Goal: Register for event/course

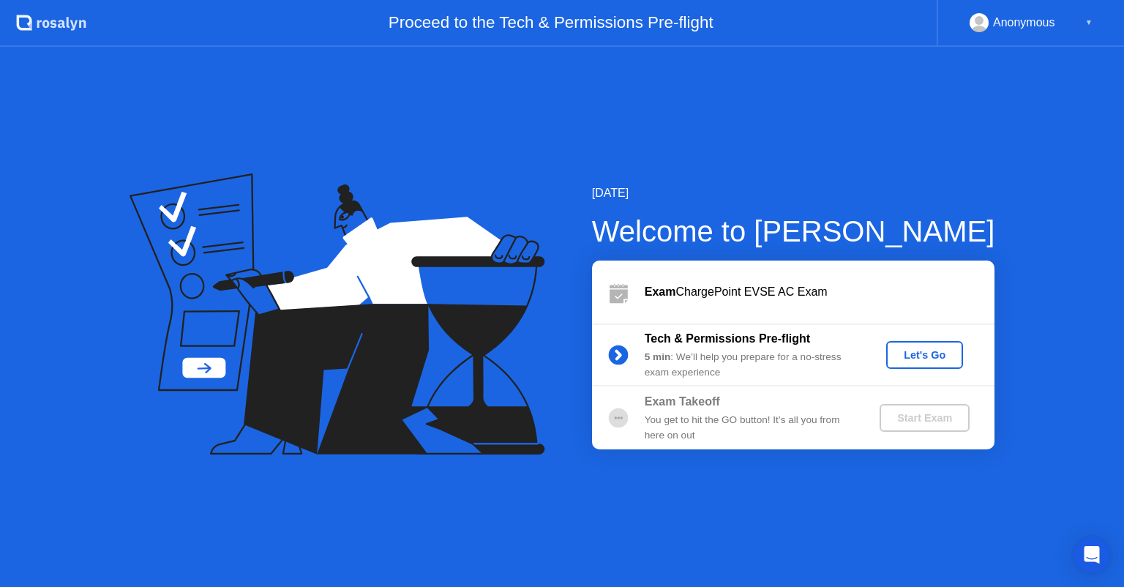
click at [919, 351] on div "Let's Go" at bounding box center [924, 355] width 65 height 12
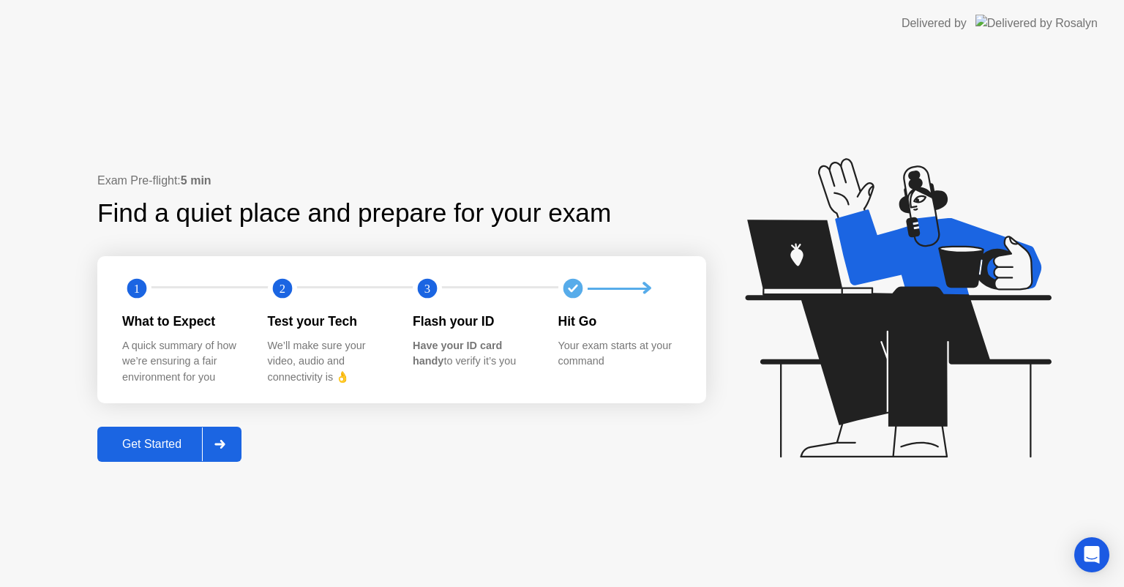
click at [181, 448] on div "Get Started" at bounding box center [152, 443] width 100 height 13
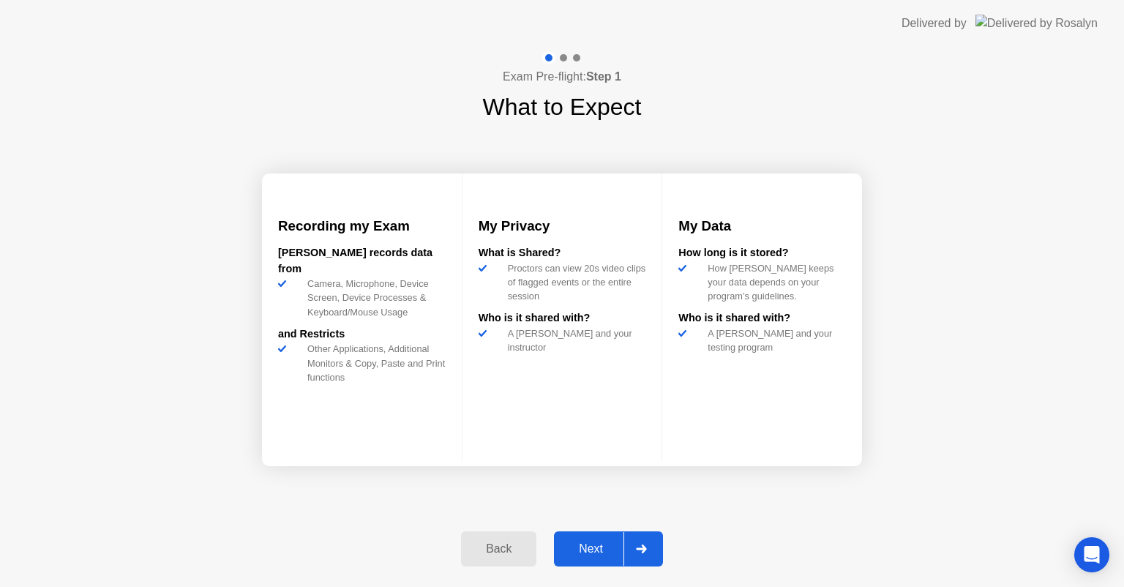
click at [623, 544] on div "Next" at bounding box center [590, 548] width 65 height 13
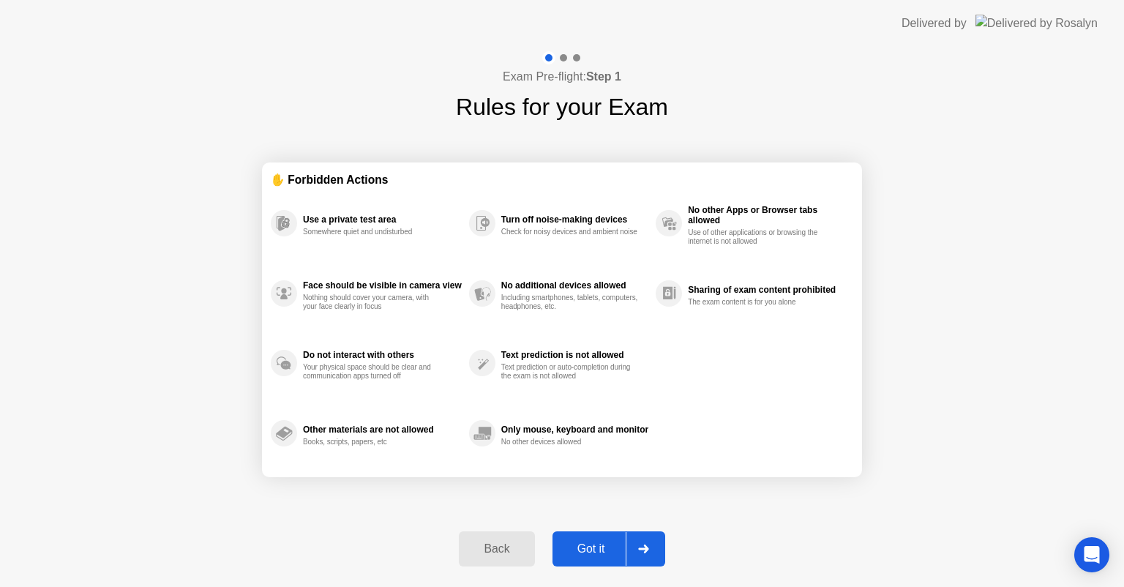
click at [623, 544] on div "Got it" at bounding box center [591, 548] width 69 height 13
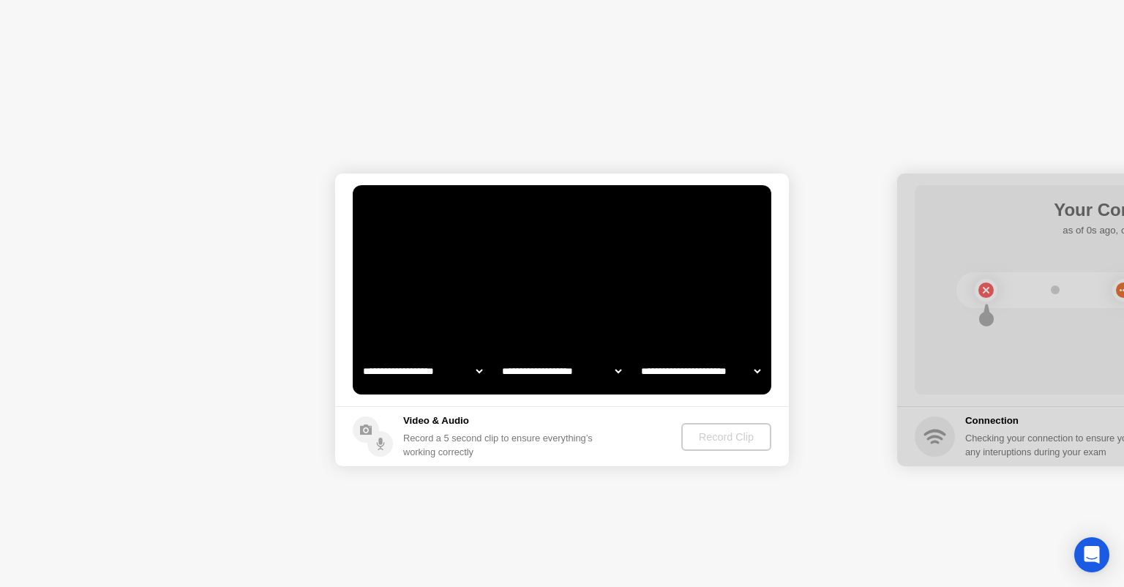
select select "**********"
select select "*******"
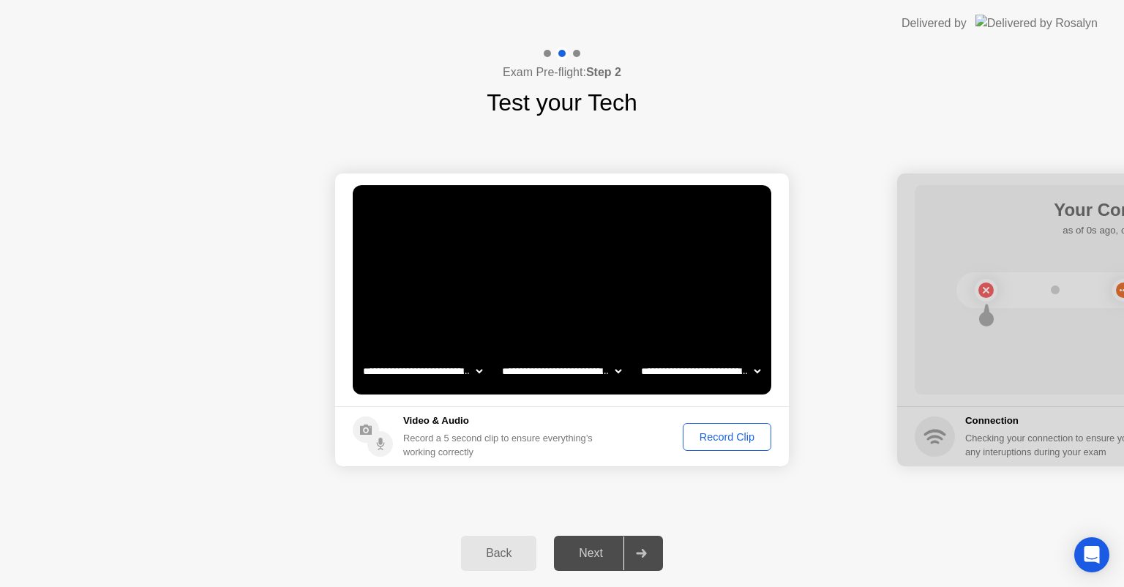
click at [733, 432] on div "Record Clip" at bounding box center [727, 437] width 78 height 12
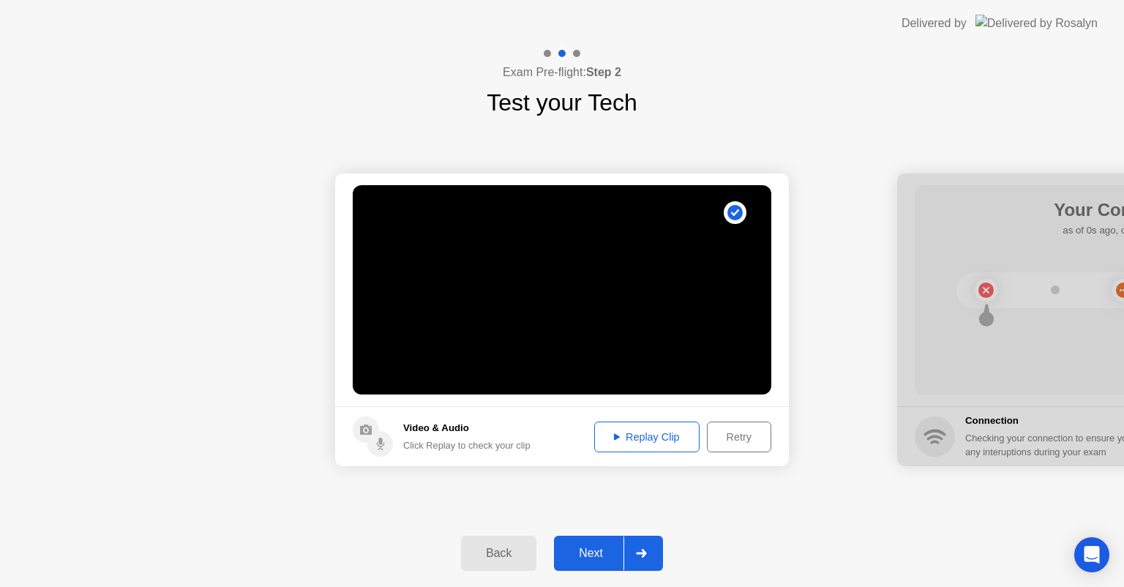
click at [640, 437] on div "Replay Clip" at bounding box center [646, 437] width 95 height 12
click at [598, 552] on div "Next" at bounding box center [590, 552] width 65 height 13
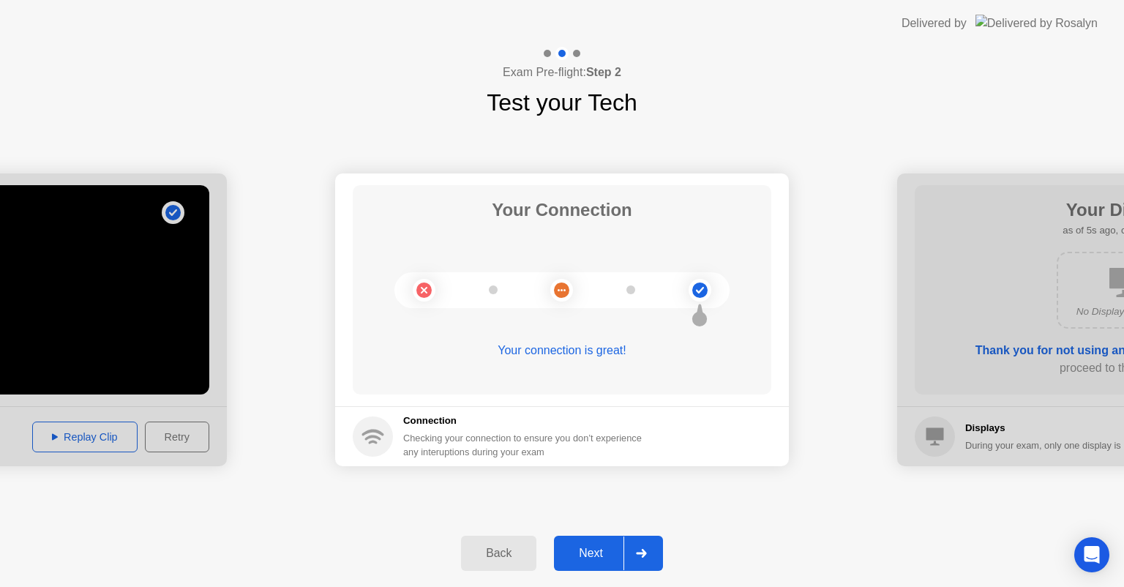
click at [653, 550] on div at bounding box center [640, 553] width 35 height 34
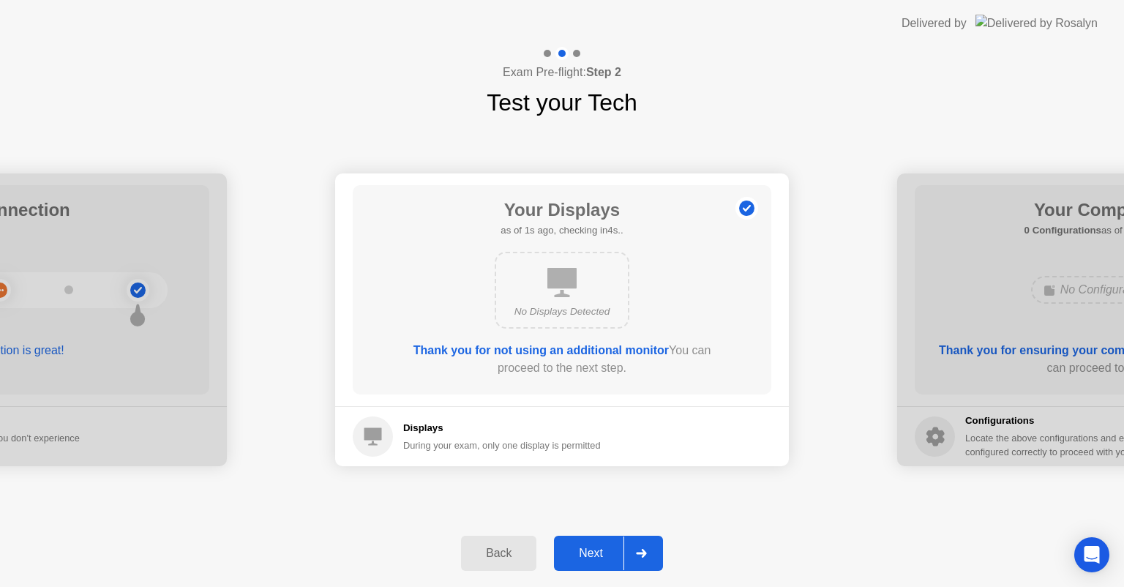
click at [658, 553] on div at bounding box center [640, 553] width 35 height 34
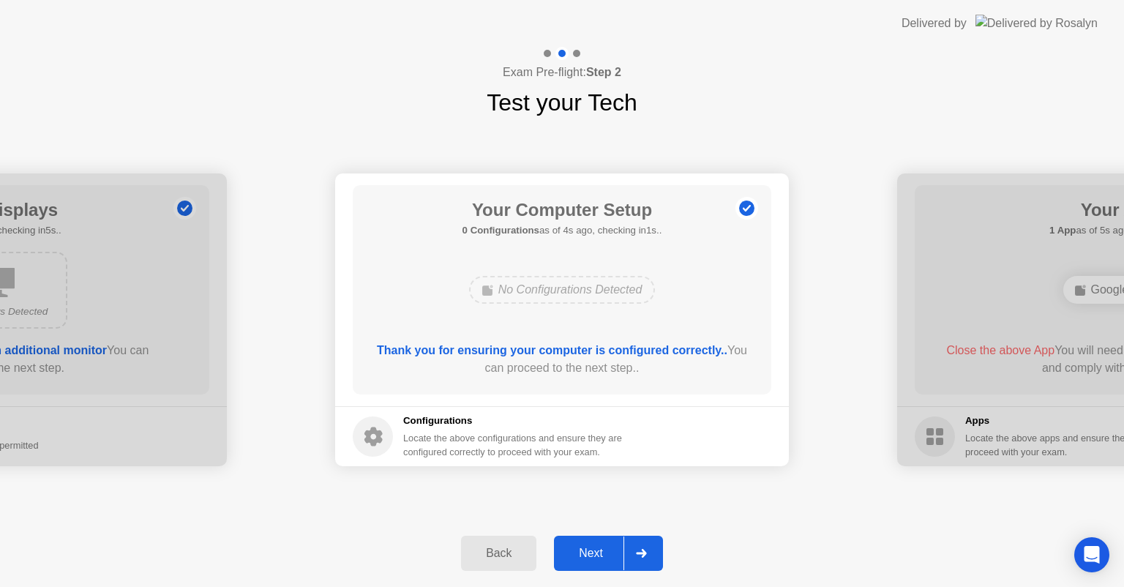
click at [661, 555] on button "Next" at bounding box center [608, 552] width 109 height 35
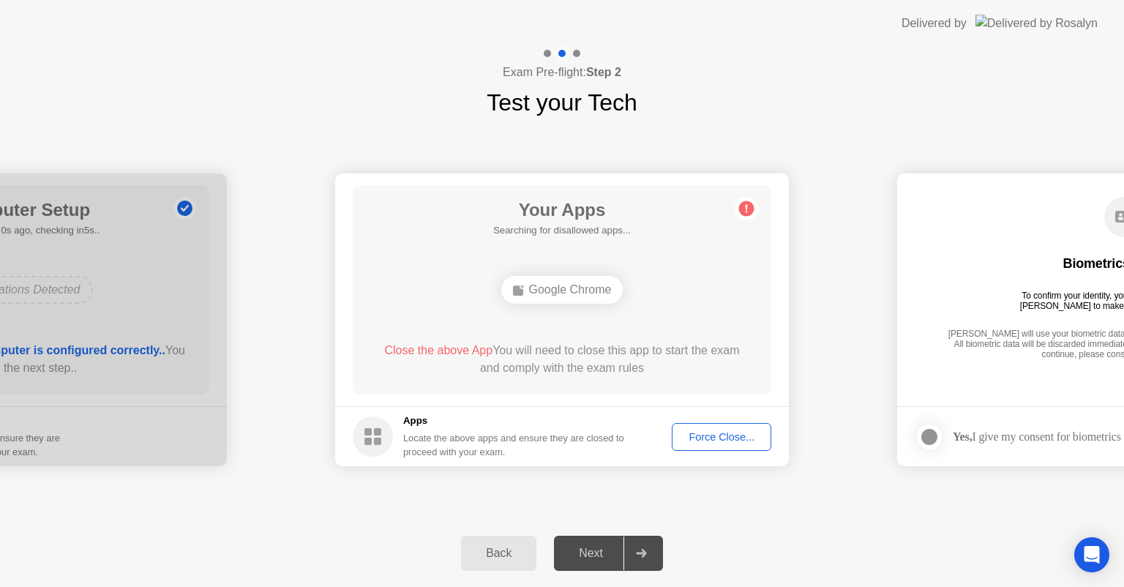
drag, startPoint x: 666, startPoint y: 459, endPoint x: 574, endPoint y: 426, distance: 97.4
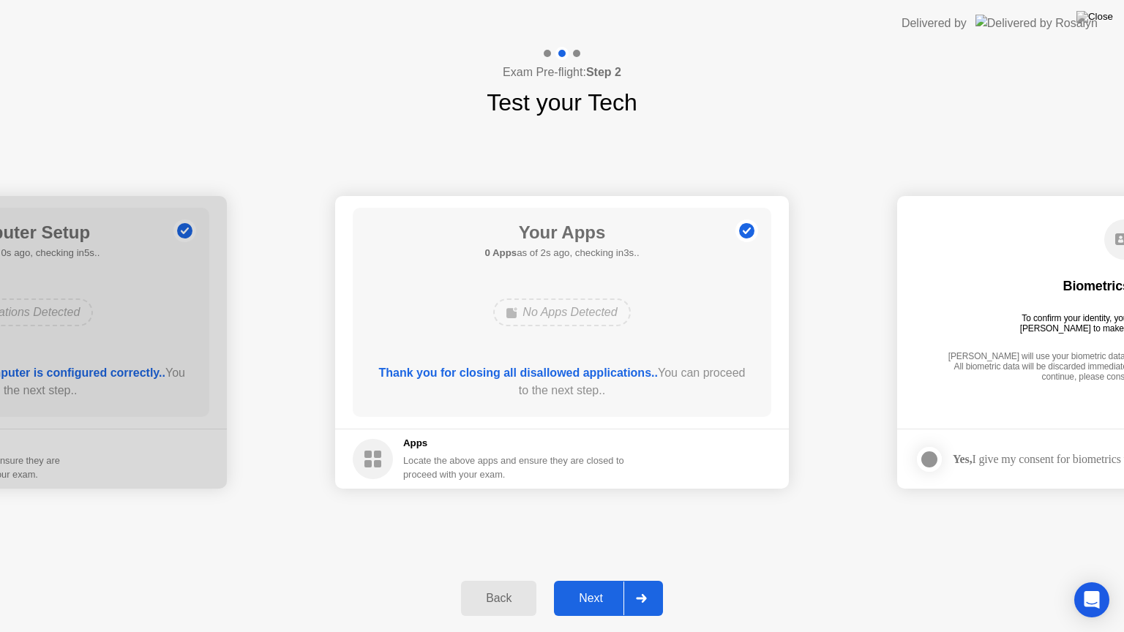
click at [629, 582] on div at bounding box center [640, 599] width 35 height 34
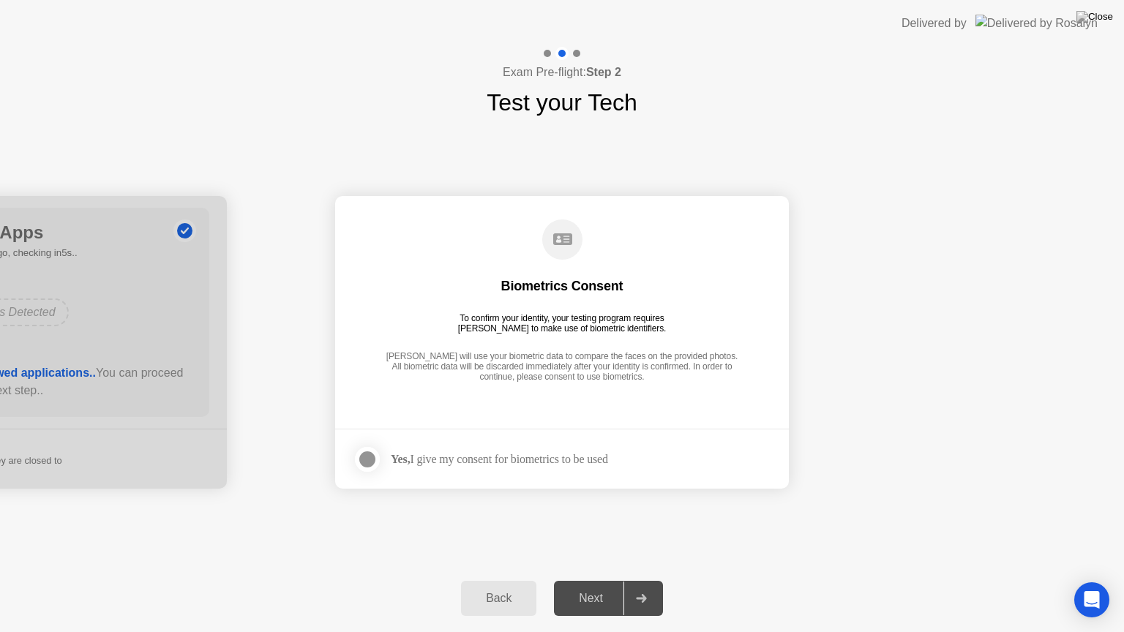
click at [376, 464] on div at bounding box center [367, 460] width 18 height 18
click at [644, 586] on icon at bounding box center [641, 598] width 10 height 9
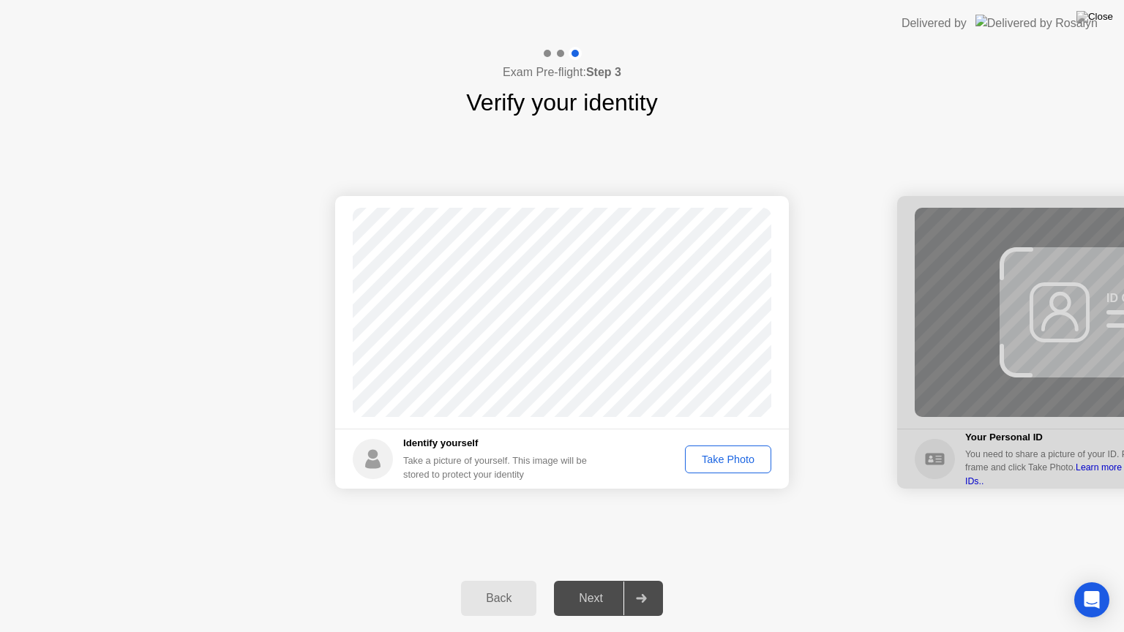
click at [724, 462] on div "Take Photo" at bounding box center [728, 460] width 76 height 12
click at [597, 586] on div "Next" at bounding box center [590, 598] width 65 height 13
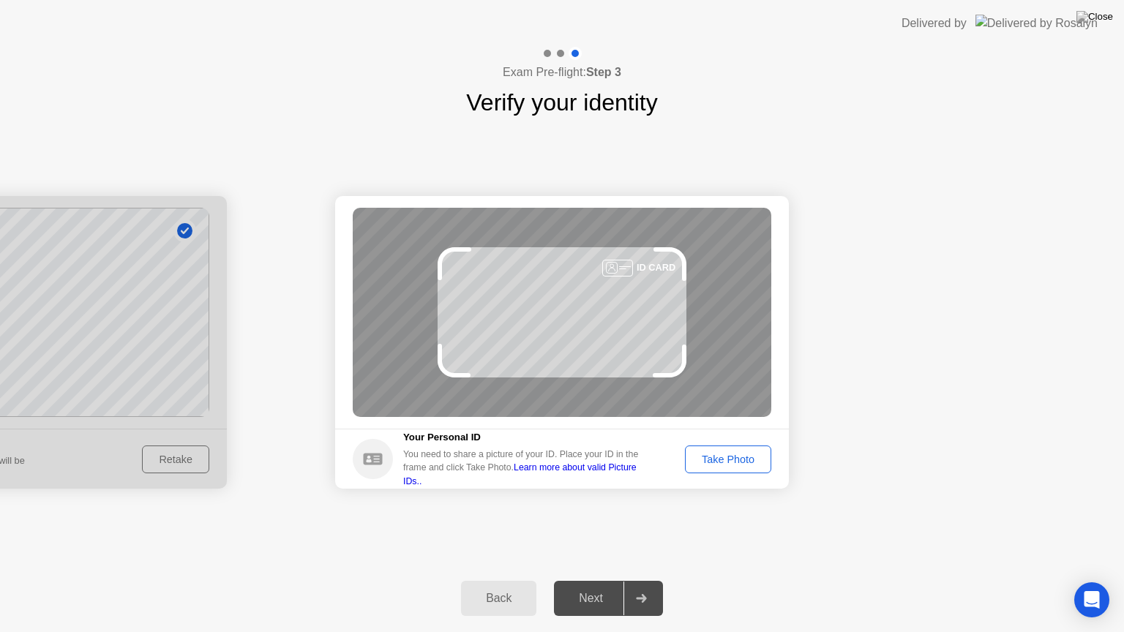
click at [731, 457] on div "Take Photo" at bounding box center [728, 460] width 76 height 12
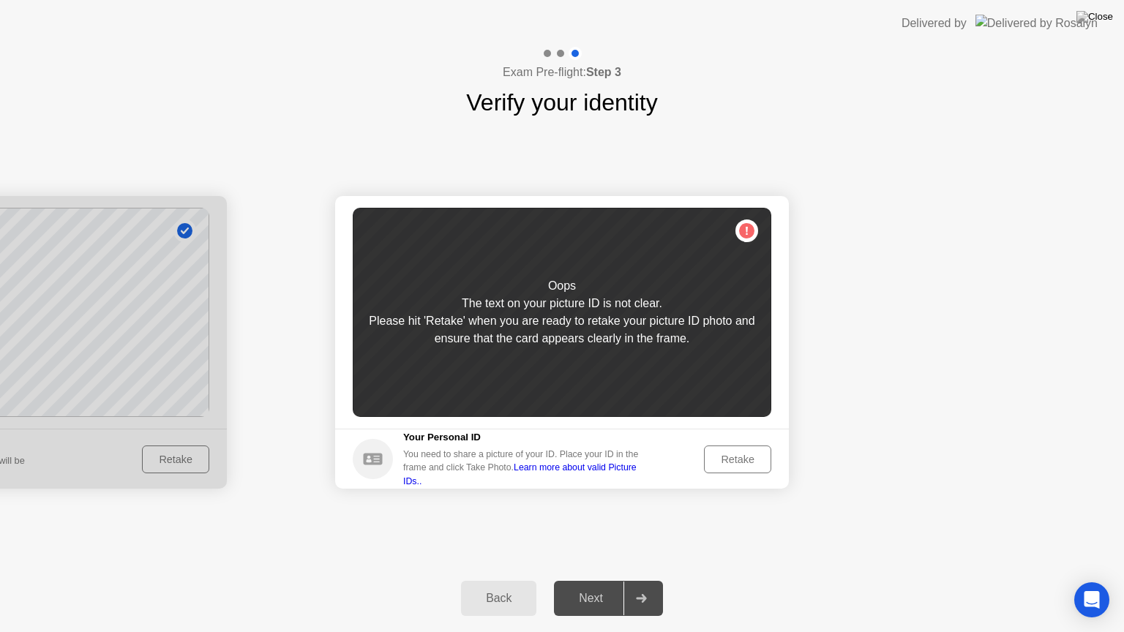
click at [750, 464] on div "Retake" at bounding box center [737, 460] width 57 height 12
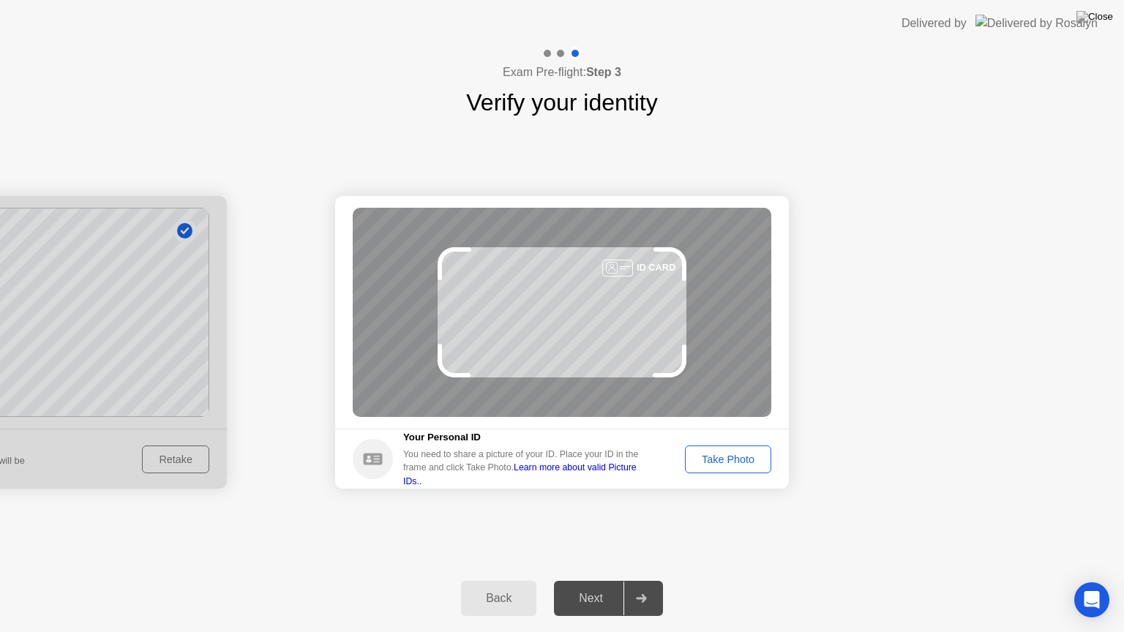
click at [750, 464] on div "Take Photo" at bounding box center [728, 460] width 76 height 12
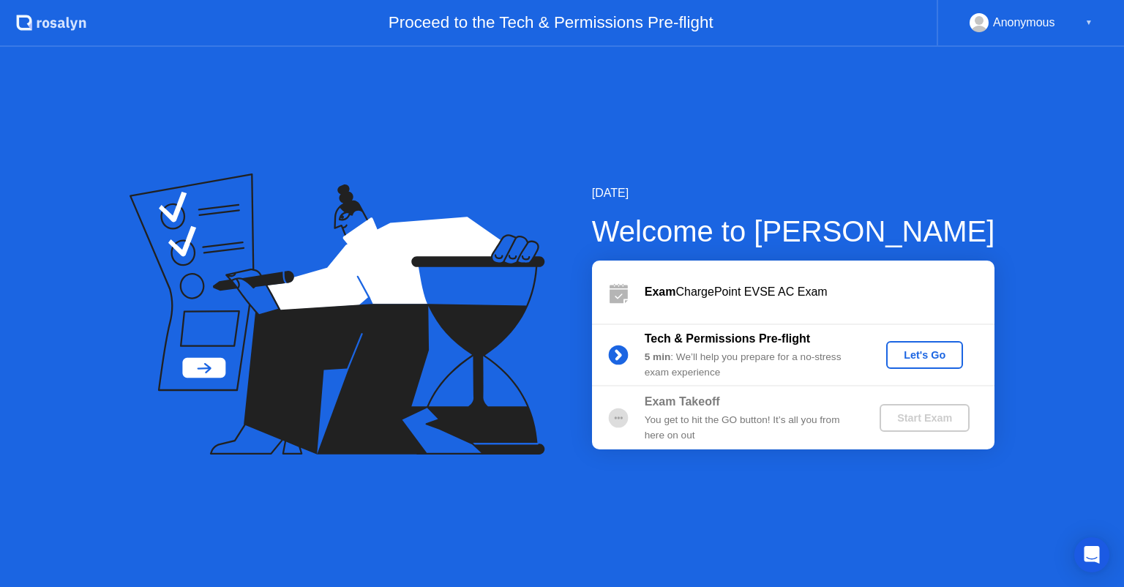
click at [940, 353] on div "Let's Go" at bounding box center [924, 355] width 65 height 12
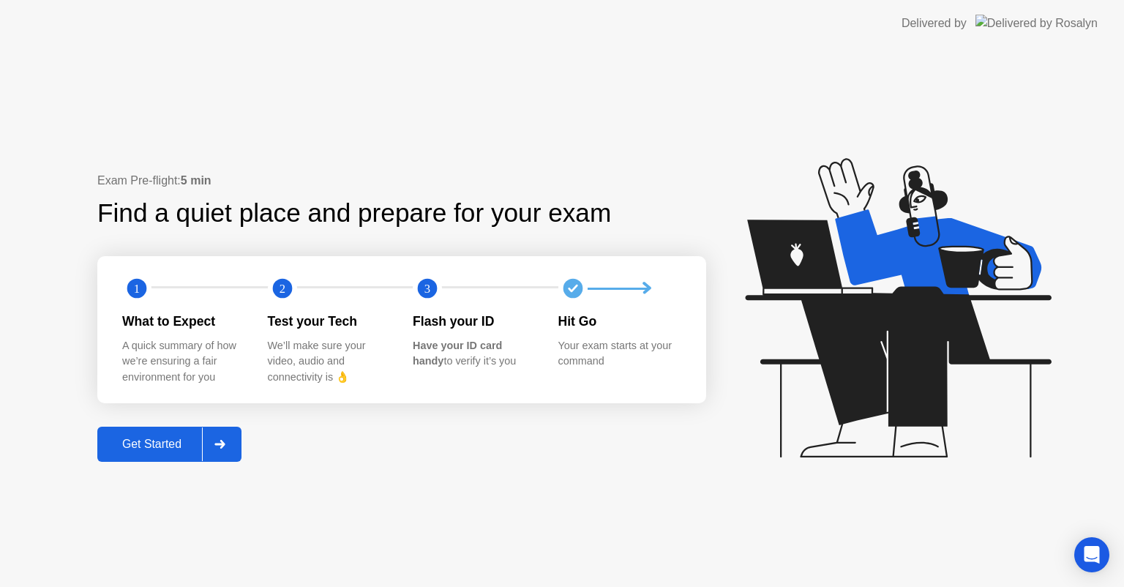
click at [149, 440] on div "Get Started" at bounding box center [152, 443] width 100 height 13
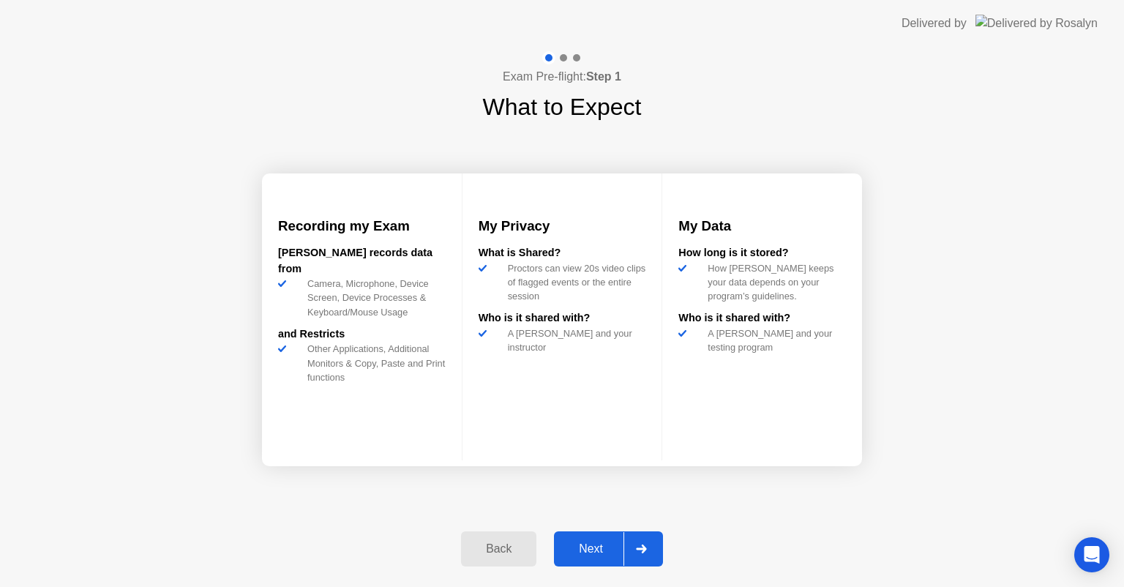
click at [639, 558] on div at bounding box center [640, 549] width 35 height 34
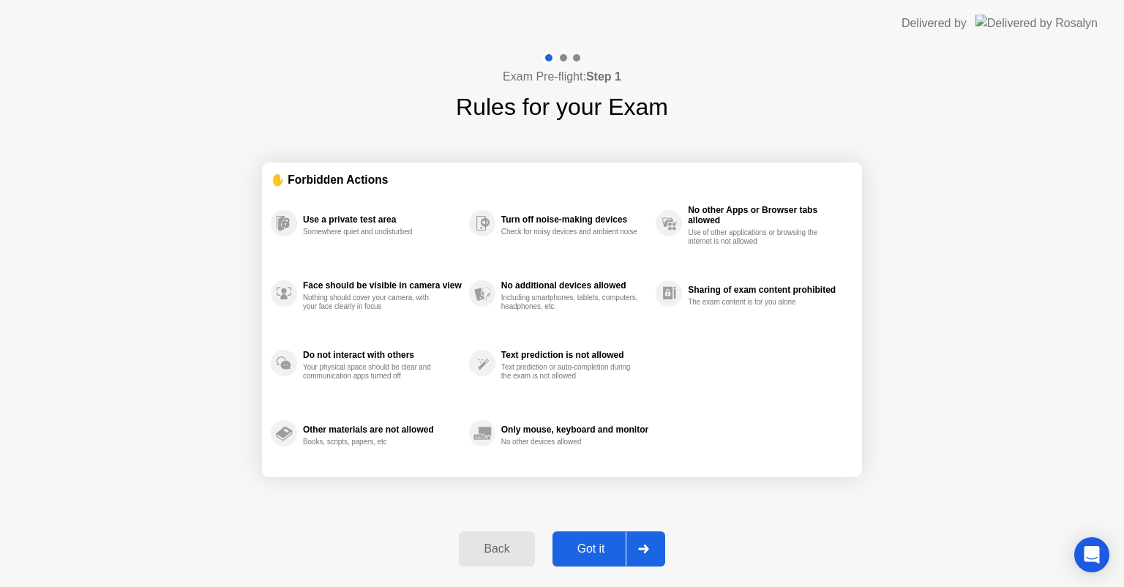
click at [639, 558] on div at bounding box center [642, 549] width 35 height 34
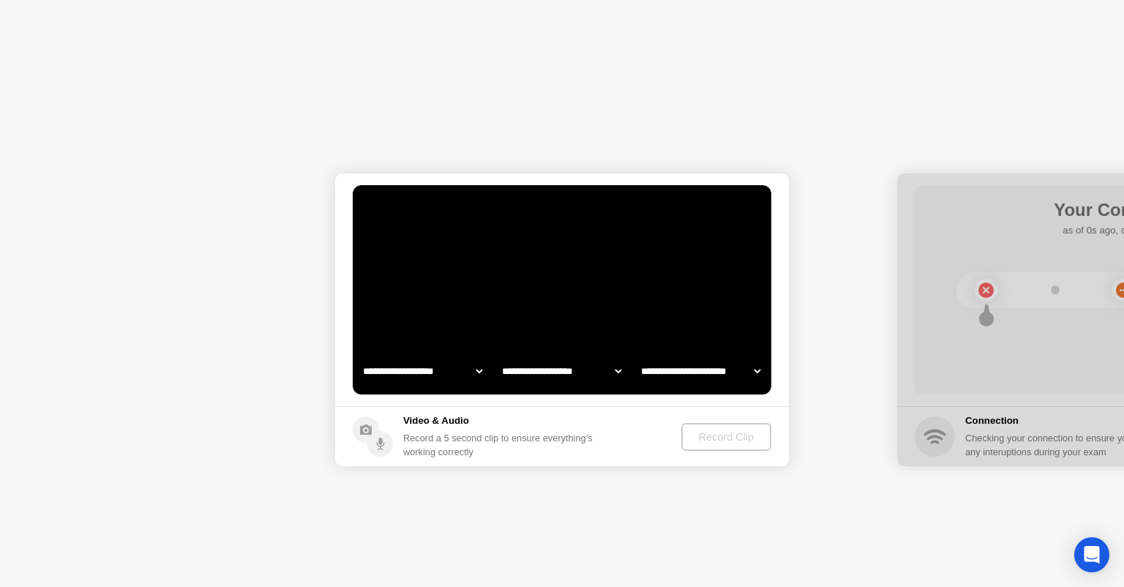
select select "**********"
select select "*******"
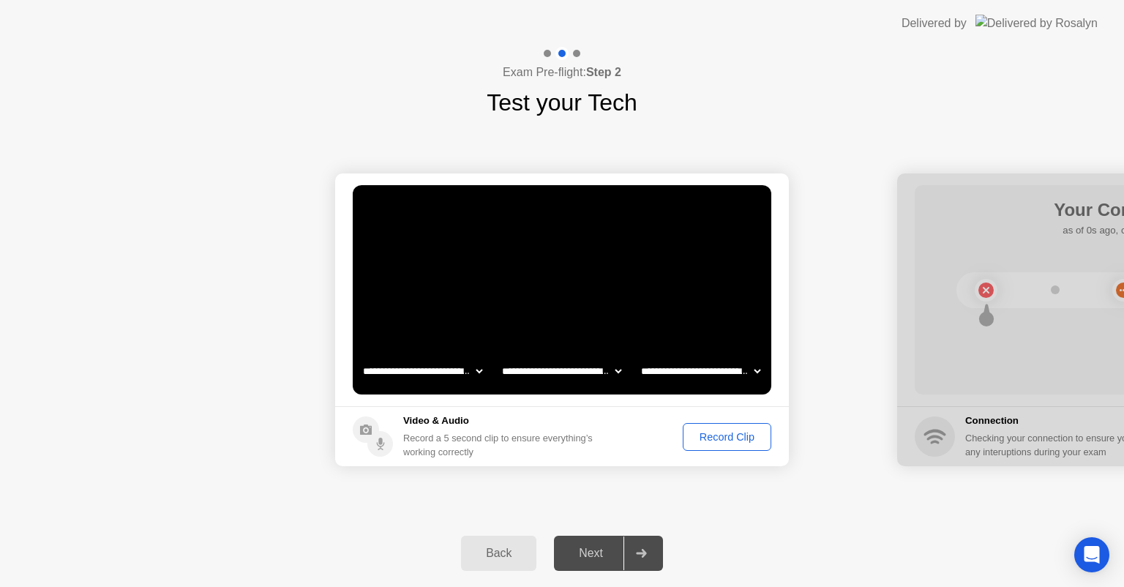
click at [720, 434] on div "Record Clip" at bounding box center [727, 437] width 78 height 12
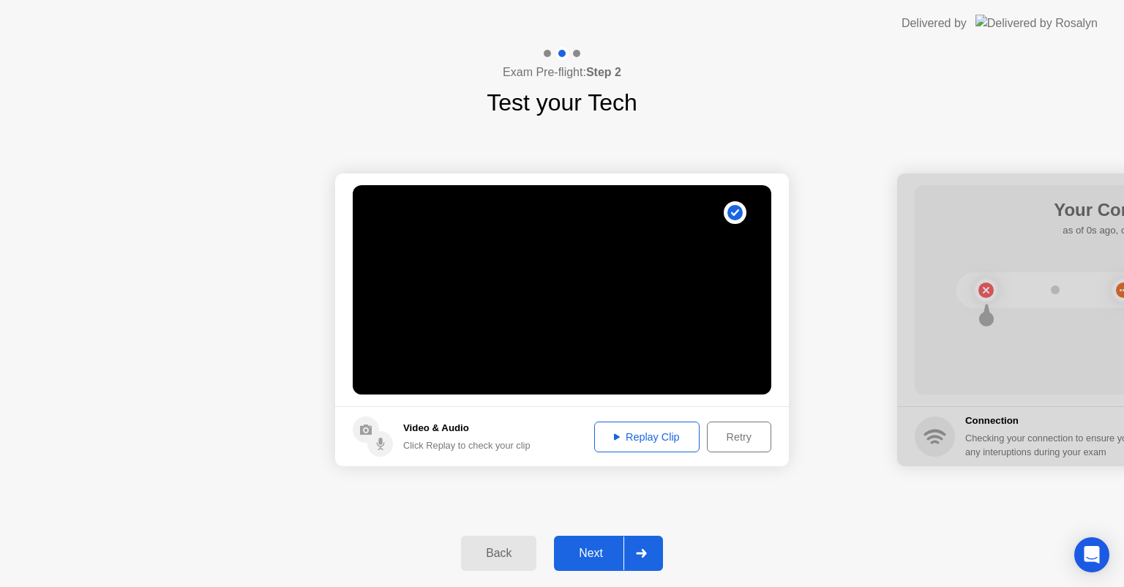
click at [661, 442] on div "Replay Clip" at bounding box center [646, 437] width 95 height 12
click at [647, 546] on div at bounding box center [640, 553] width 35 height 34
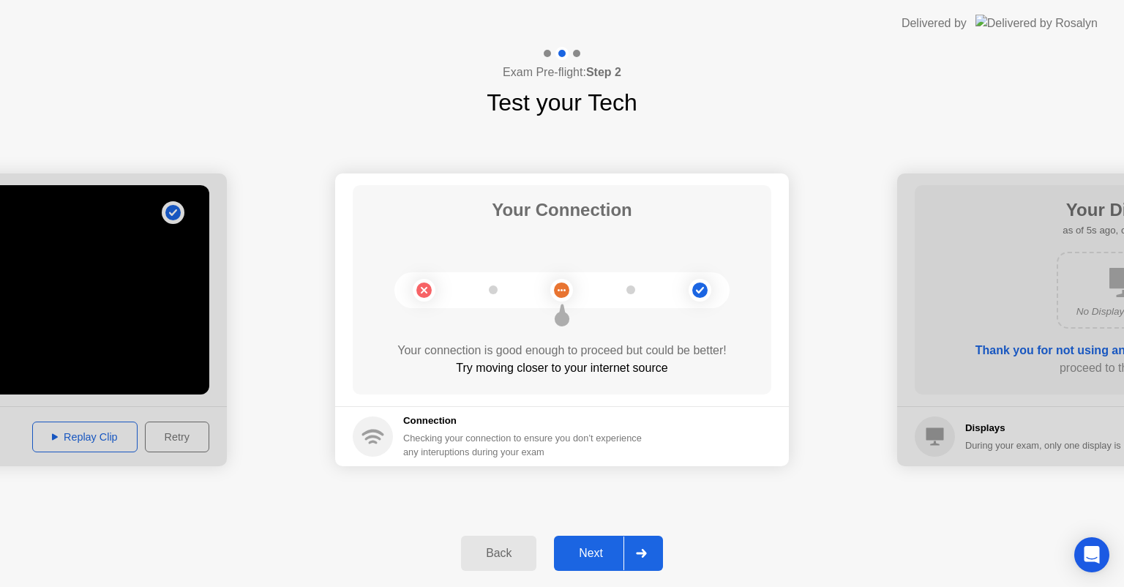
click at [589, 553] on div "Next" at bounding box center [590, 552] width 65 height 13
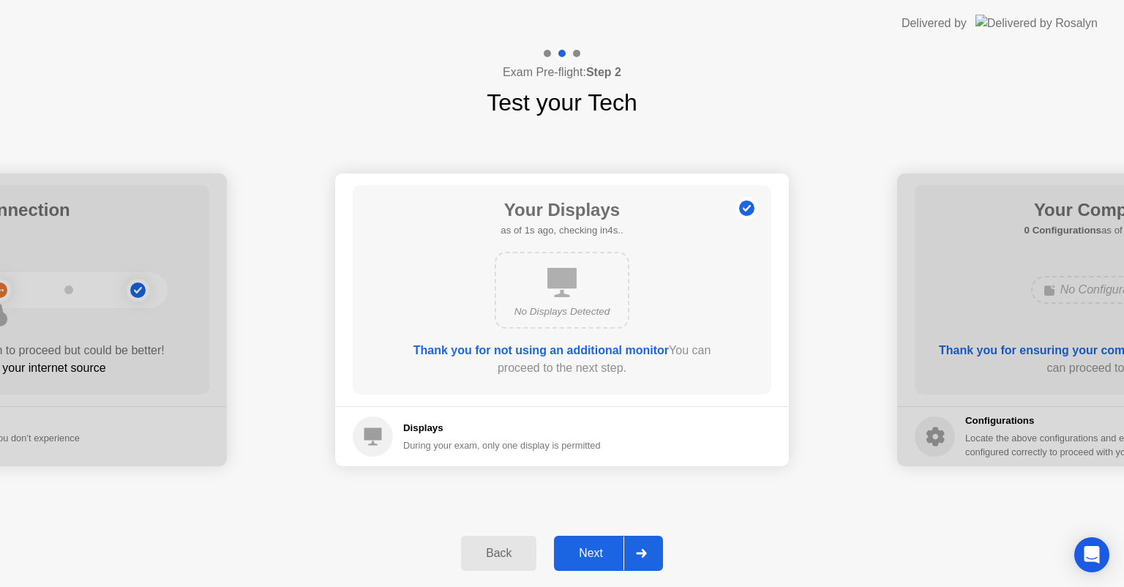
click at [589, 553] on div "Next" at bounding box center [590, 552] width 65 height 13
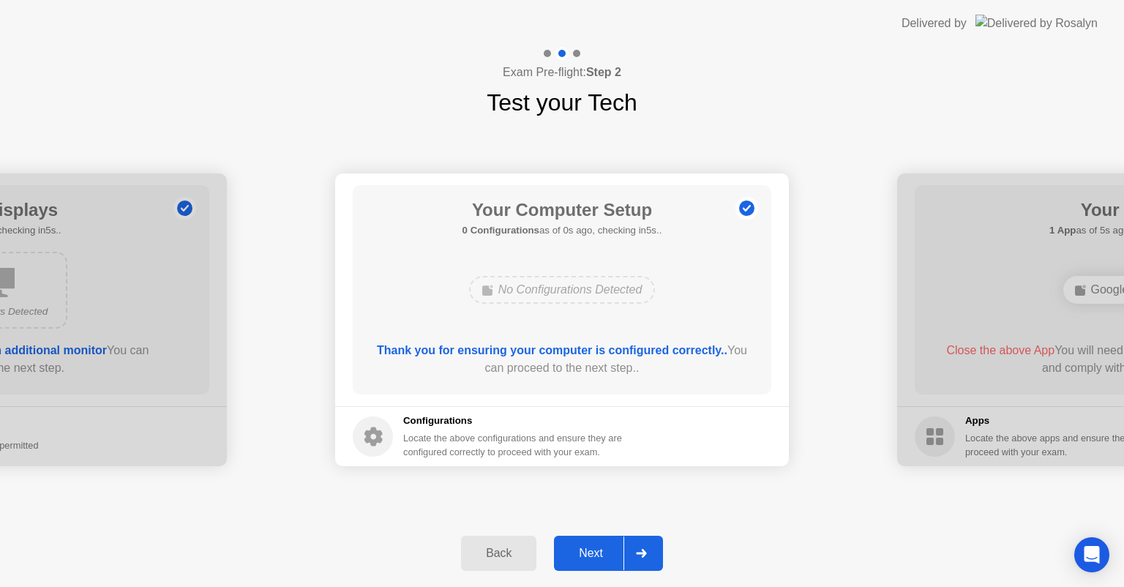
click at [589, 553] on div "Next" at bounding box center [590, 552] width 65 height 13
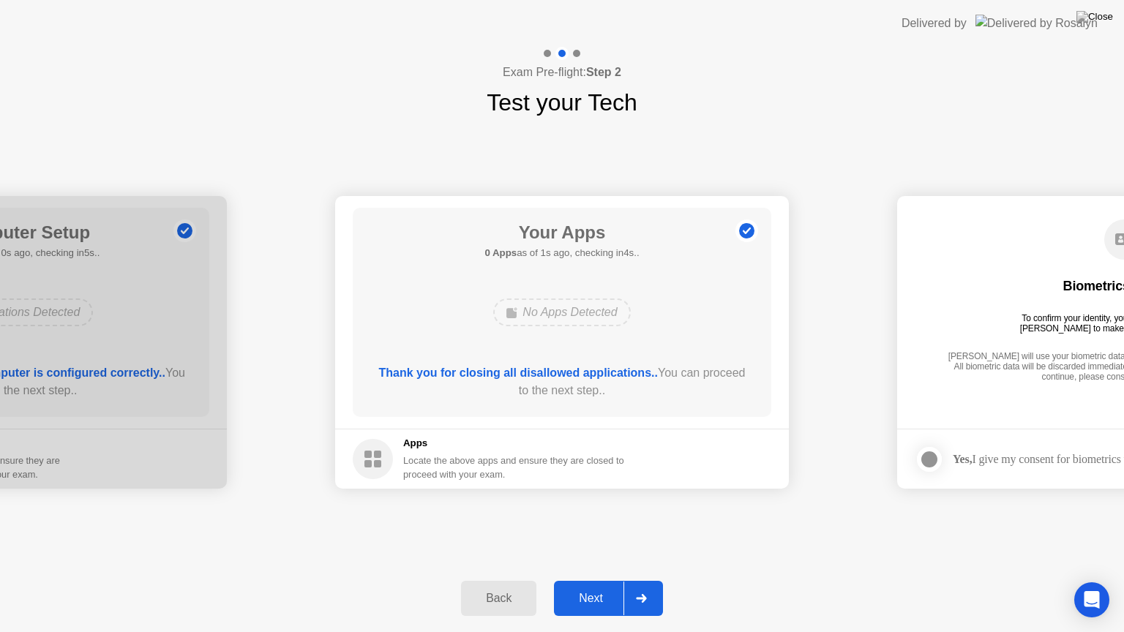
click at [652, 582] on div at bounding box center [640, 599] width 35 height 34
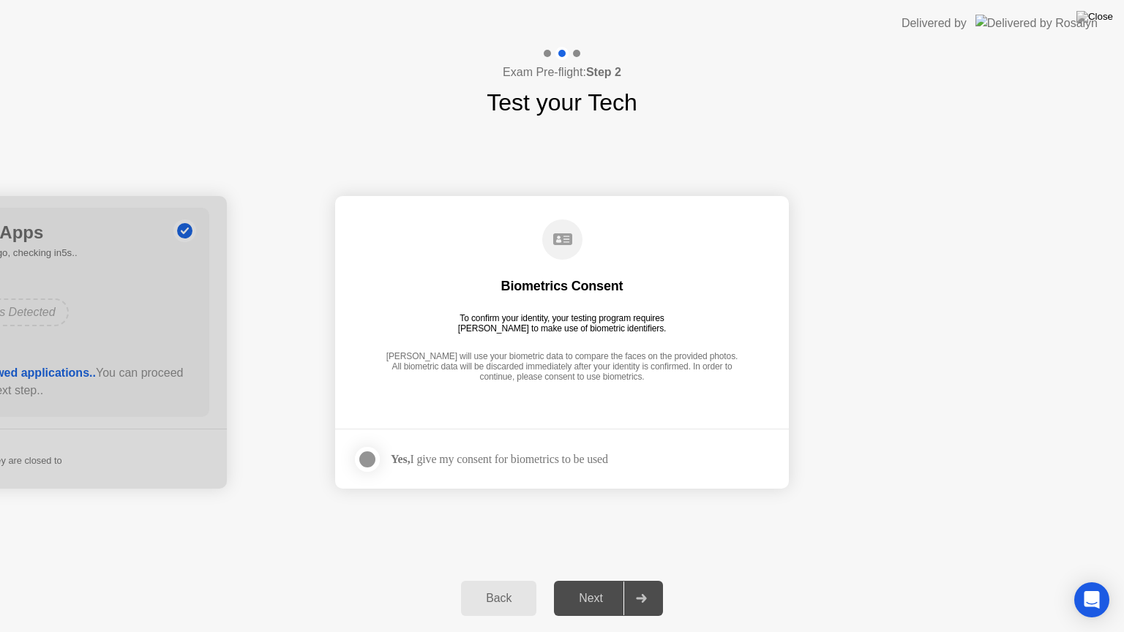
click at [361, 457] on div at bounding box center [367, 460] width 18 height 18
click at [661, 586] on button "Next" at bounding box center [608, 598] width 109 height 35
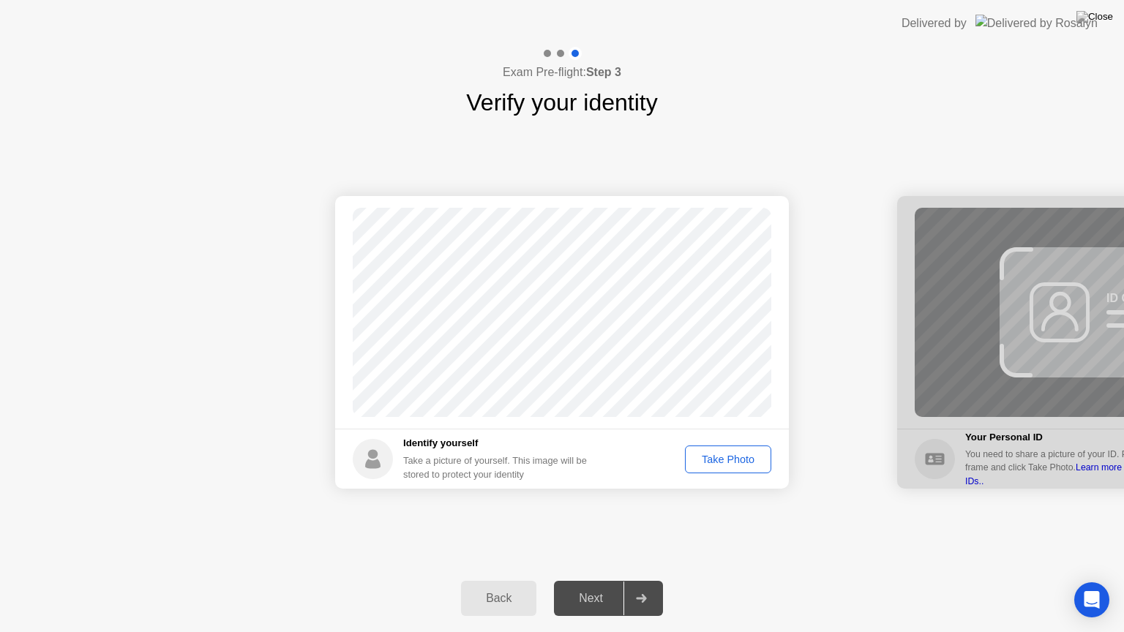
click at [732, 459] on div "Take Photo" at bounding box center [728, 460] width 76 height 12
click at [612, 586] on div "Next" at bounding box center [590, 598] width 65 height 13
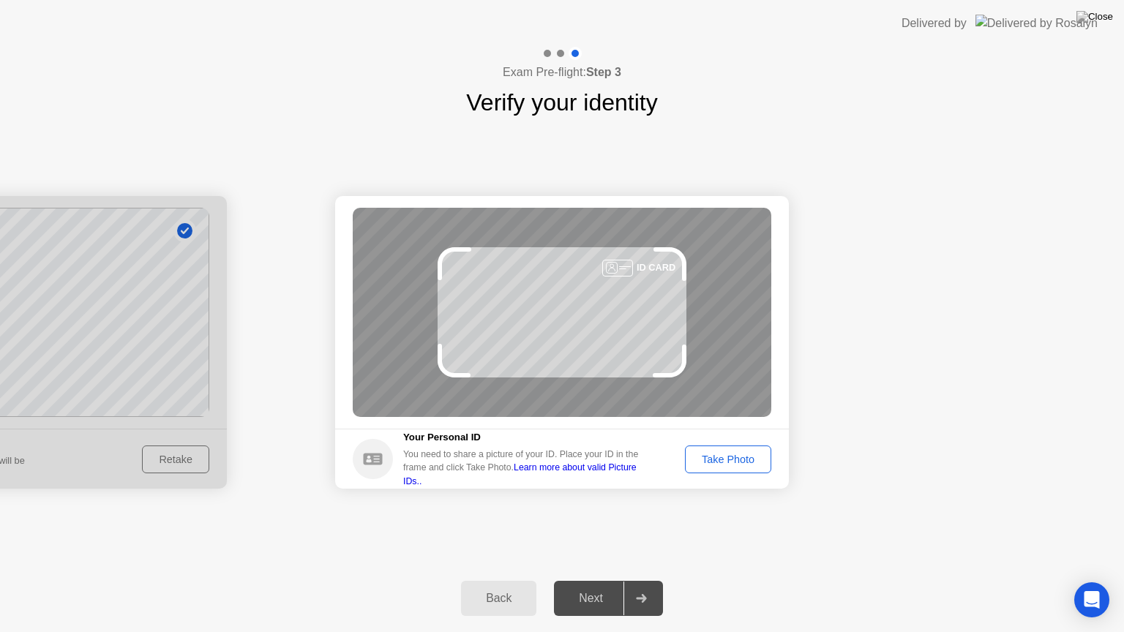
click at [754, 467] on button "Take Photo" at bounding box center [728, 459] width 86 height 28
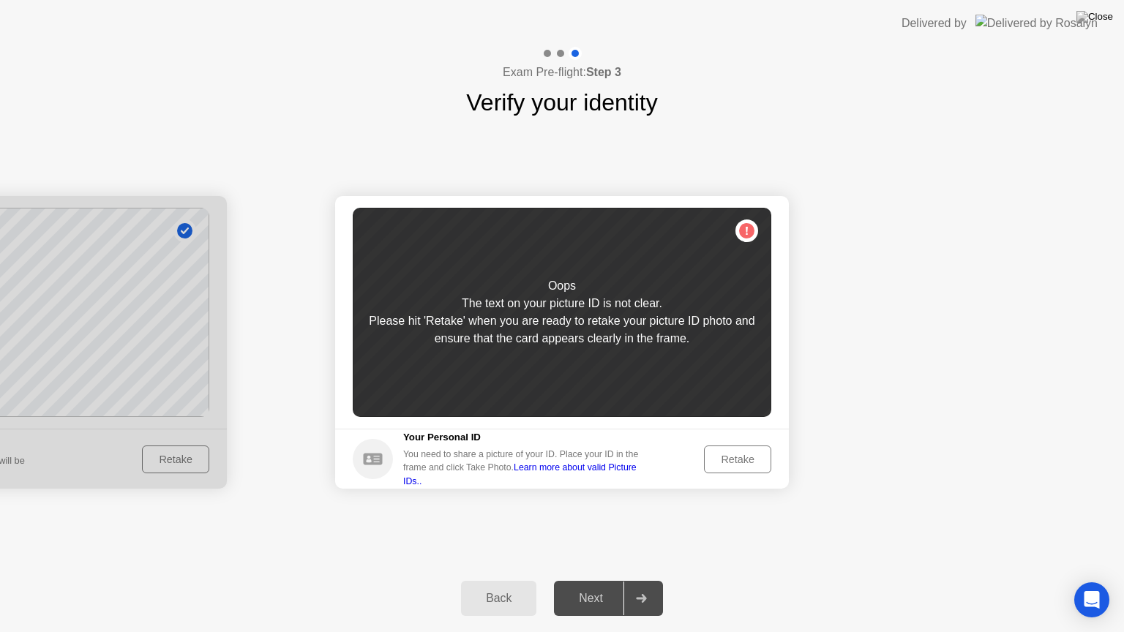
click at [499, 0] on header "Delivered by" at bounding box center [562, 23] width 1124 height 47
click at [734, 460] on div "Retake" at bounding box center [737, 460] width 57 height 12
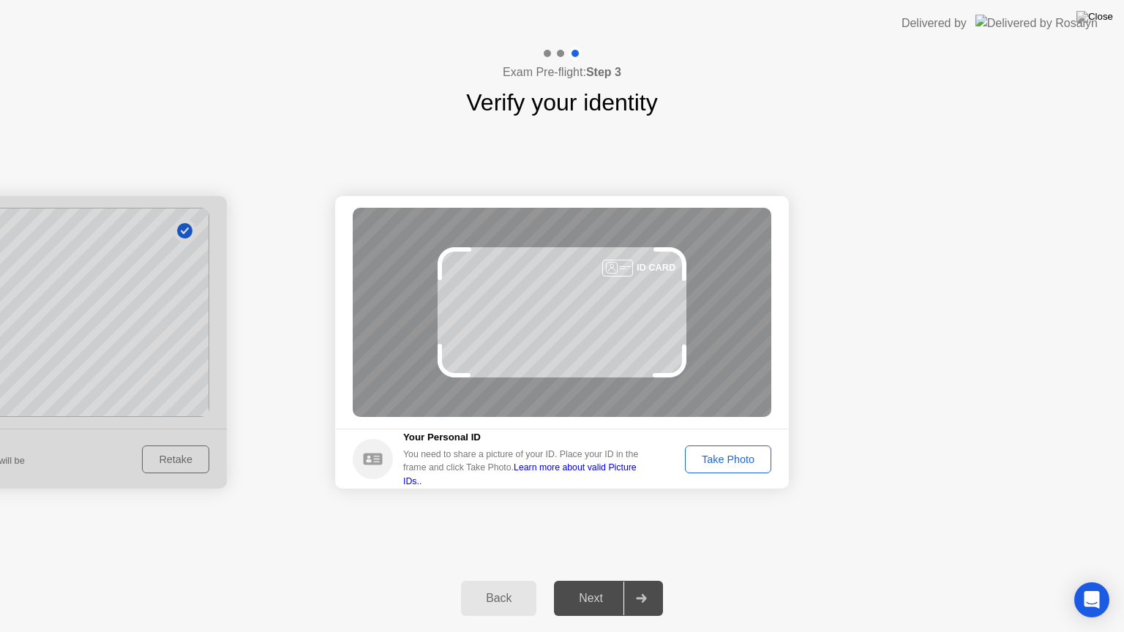
click at [753, 456] on div "Take Photo" at bounding box center [728, 460] width 76 height 12
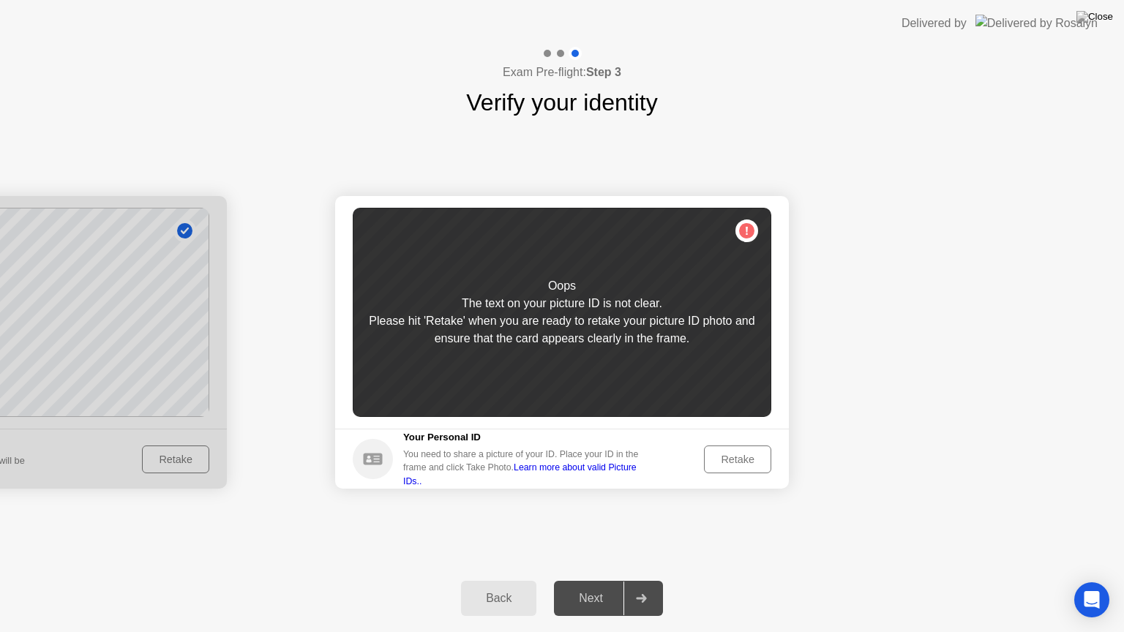
click at [753, 456] on div "Retake" at bounding box center [737, 460] width 57 height 12
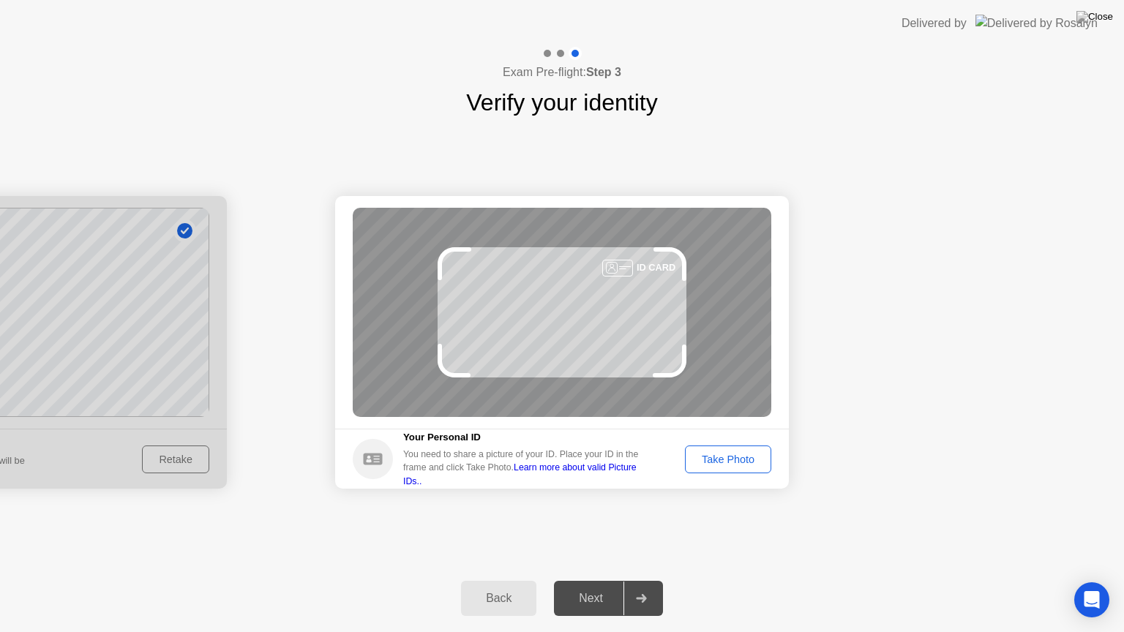
click at [753, 456] on div "Take Photo" at bounding box center [728, 460] width 76 height 12
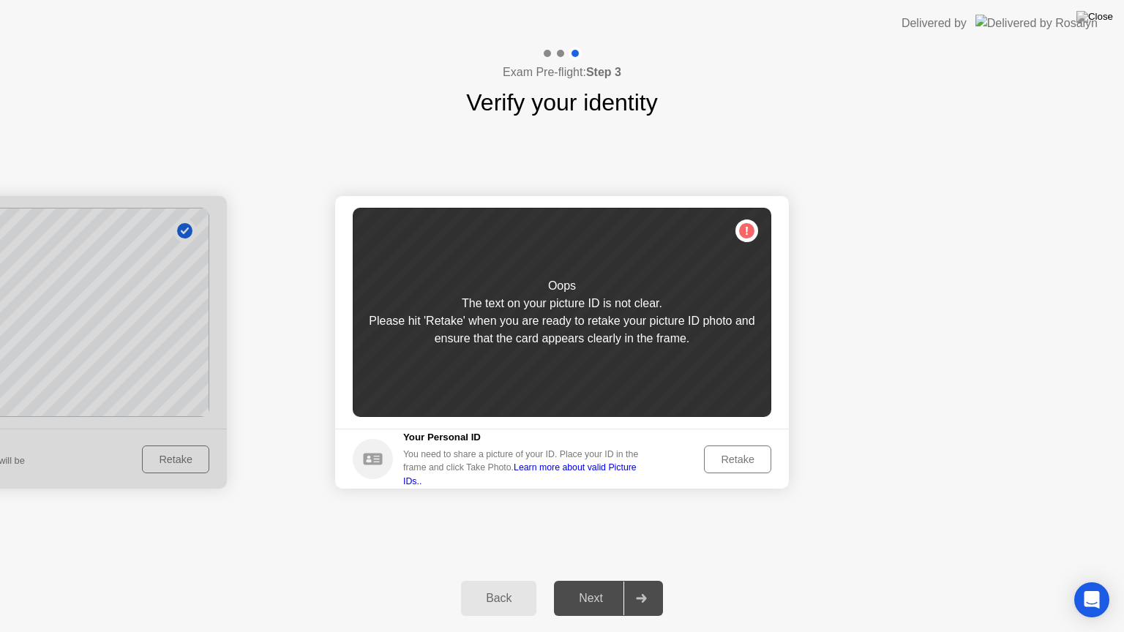
click at [753, 456] on div "Retake" at bounding box center [737, 460] width 57 height 12
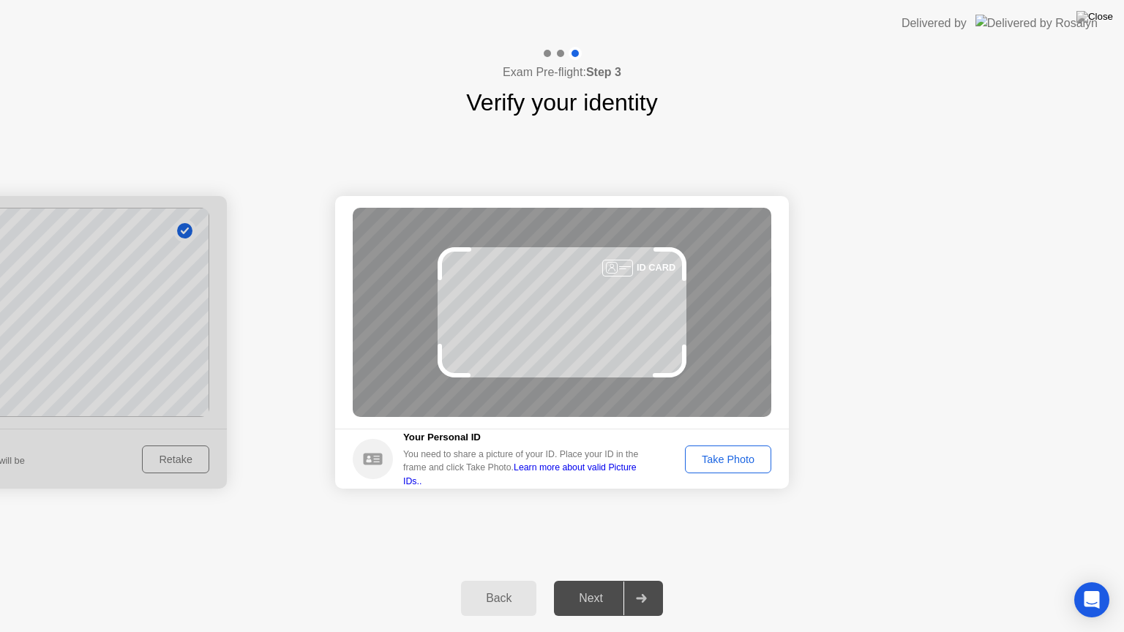
click at [753, 456] on div "Take Photo" at bounding box center [728, 460] width 76 height 12
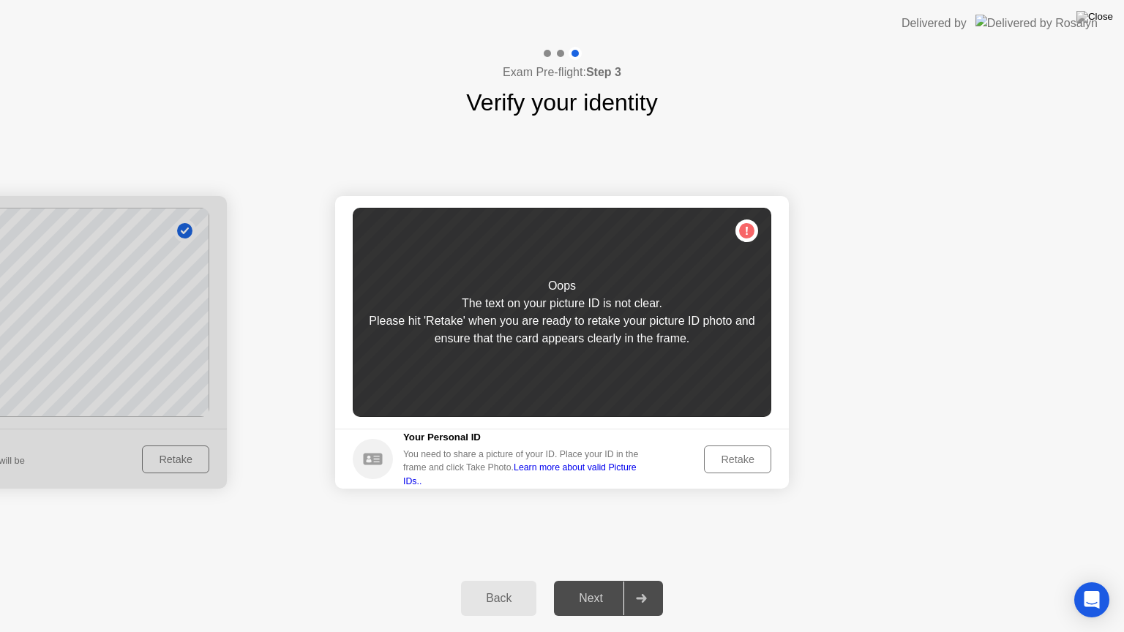
click at [753, 456] on div "Retake" at bounding box center [737, 460] width 57 height 12
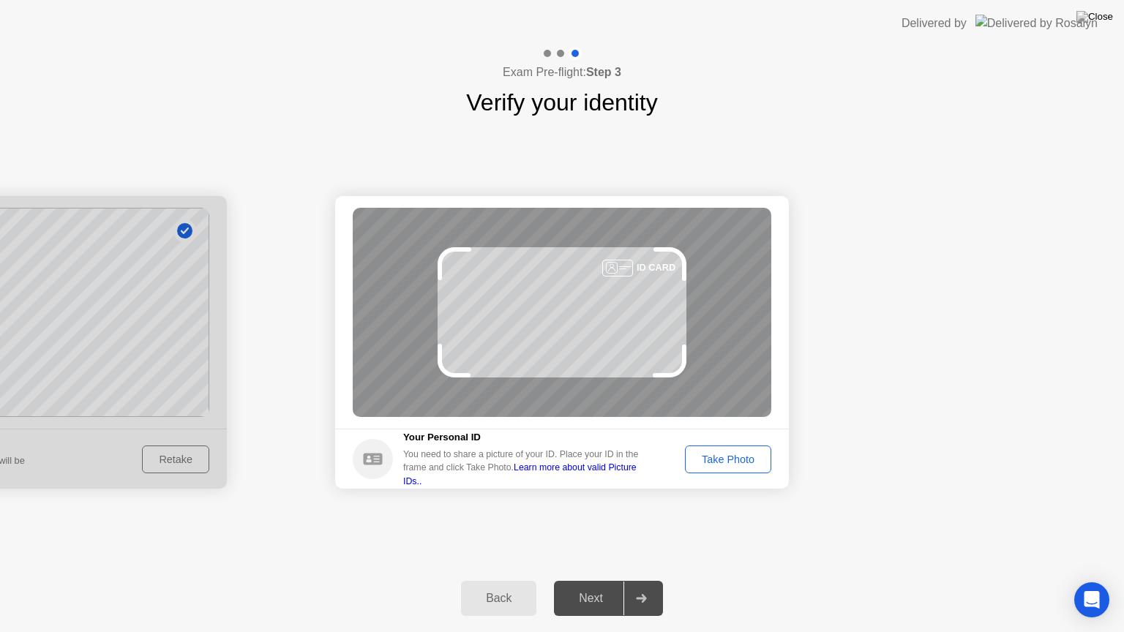
click at [707, 456] on div "Take Photo" at bounding box center [728, 460] width 76 height 12
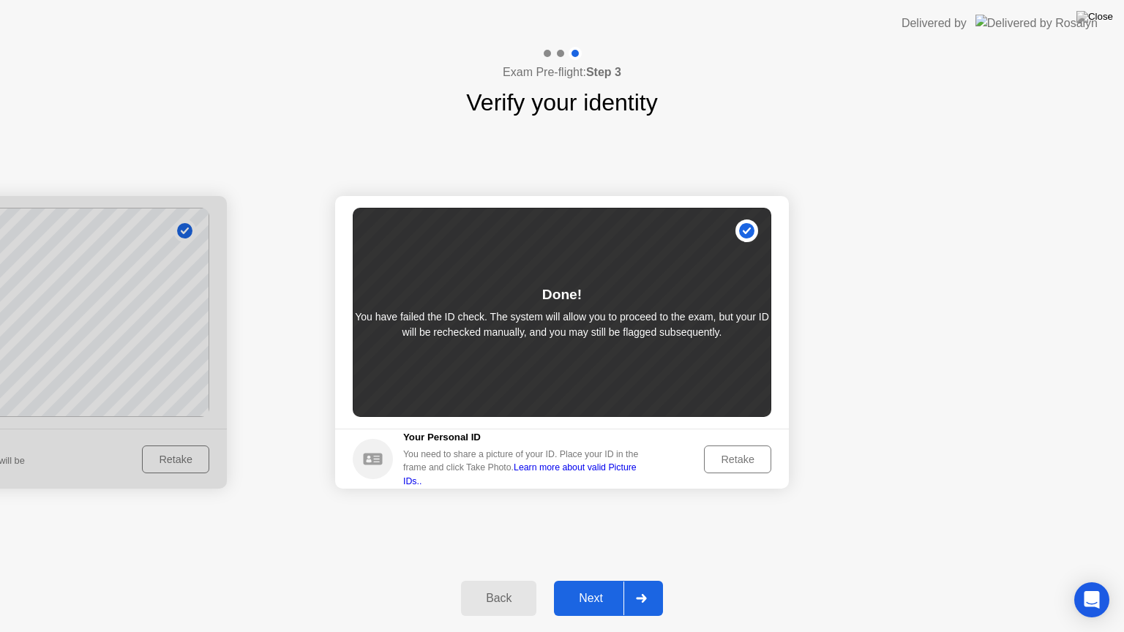
click at [654, 586] on div at bounding box center [640, 599] width 35 height 34
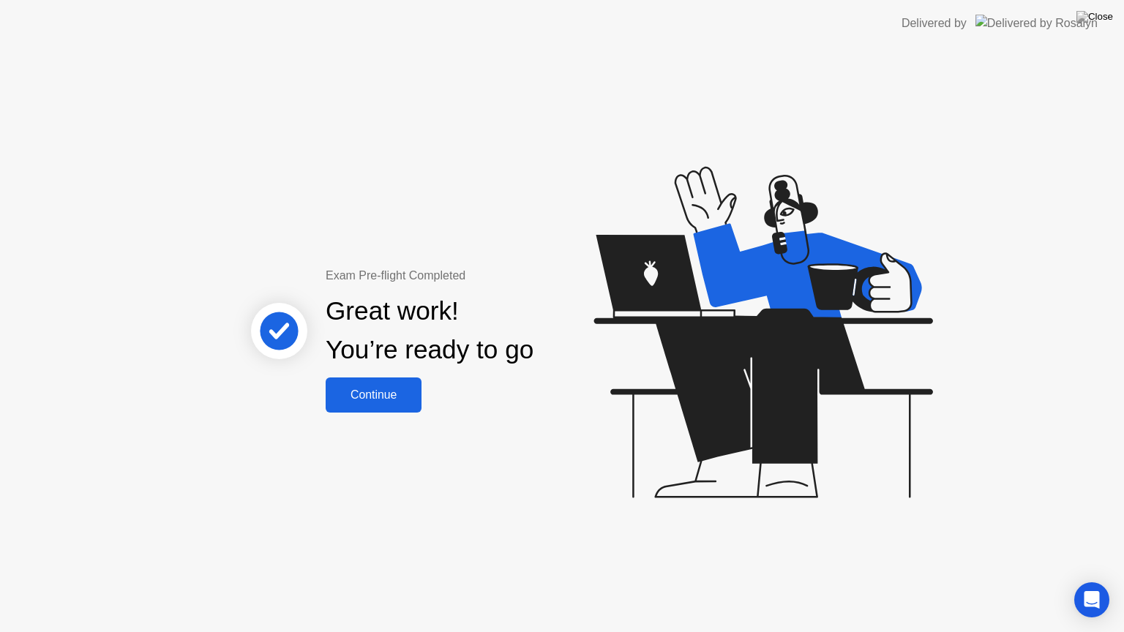
click at [369, 397] on div "Continue" at bounding box center [373, 394] width 87 height 13
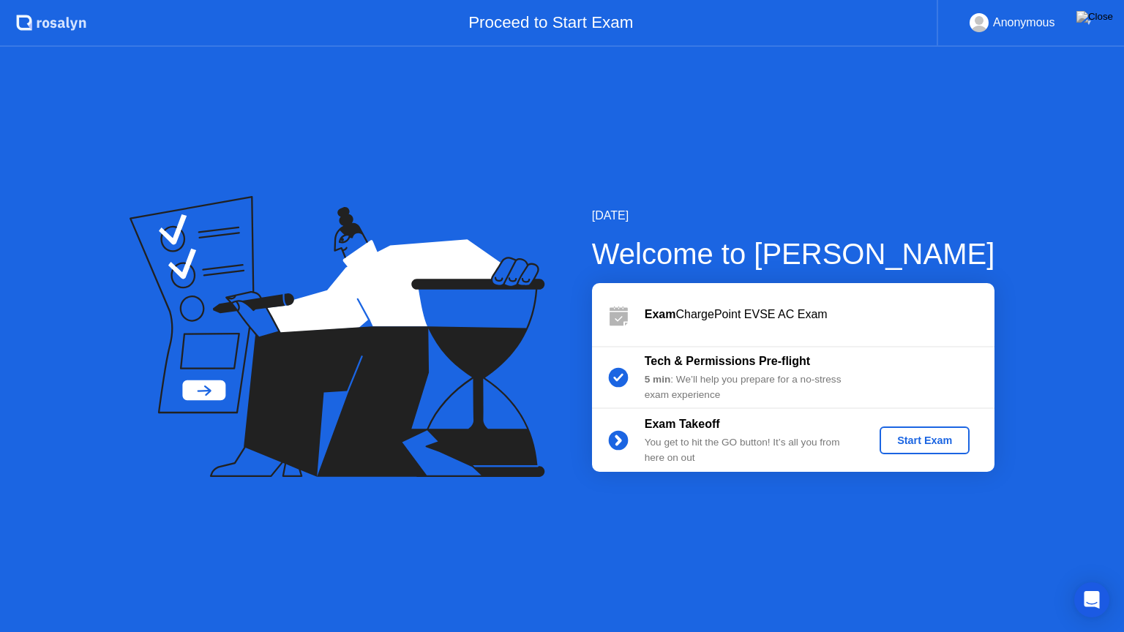
click at [916, 435] on div "Start Exam" at bounding box center [924, 440] width 78 height 12
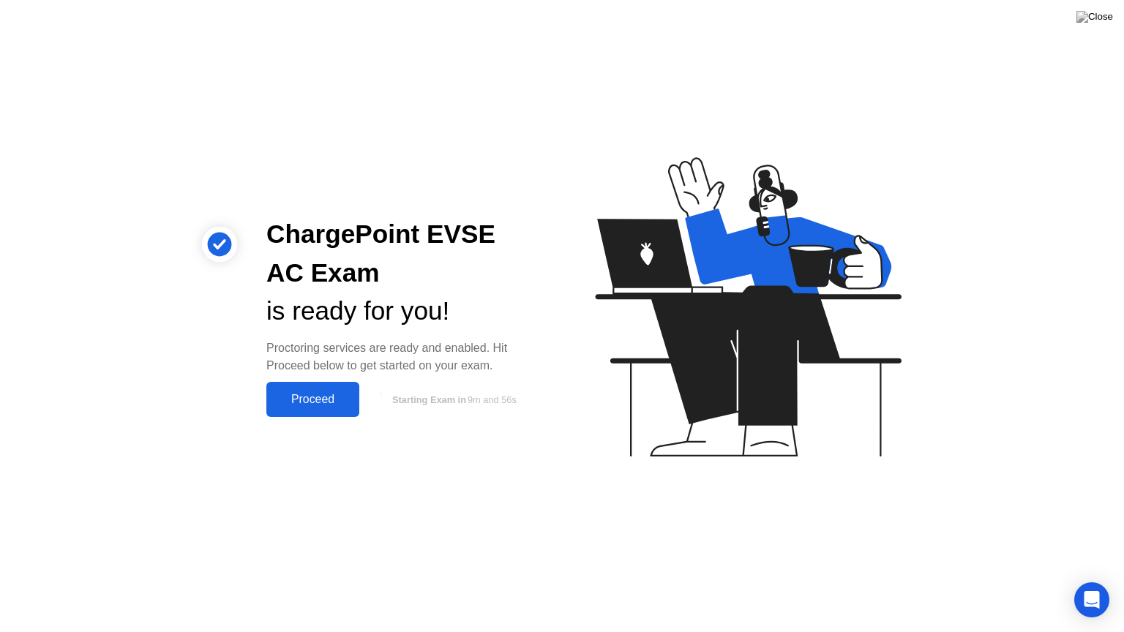
click at [318, 398] on div "Proceed" at bounding box center [313, 399] width 84 height 13
